Goal: Find specific page/section: Find specific page/section

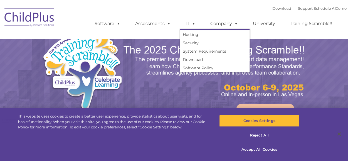
select select "MEDIUM"
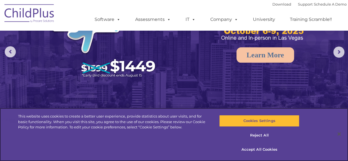
scroll to position [64, 0]
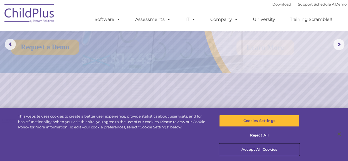
click at [251, 150] on button "Accept All Cookies" at bounding box center [259, 149] width 80 height 12
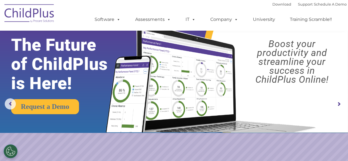
scroll to position [0, 0]
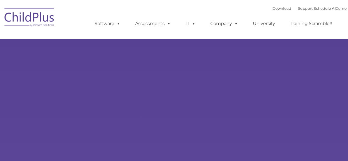
type input ""
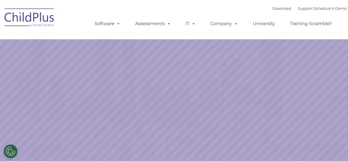
select select "MEDIUM"
